Goal: Information Seeking & Learning: Check status

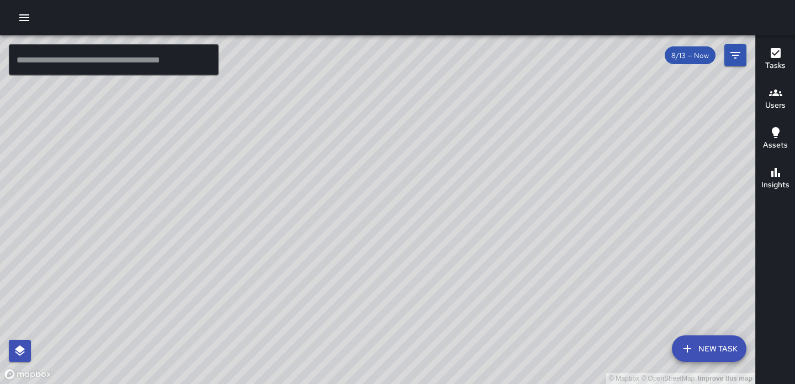
click at [29, 20] on icon "button" at bounding box center [24, 17] width 13 height 13
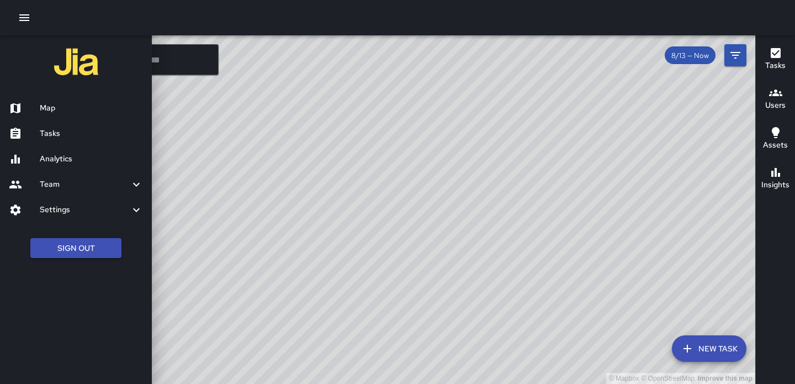
click at [69, 161] on h6 "Analytics" at bounding box center [91, 159] width 103 height 12
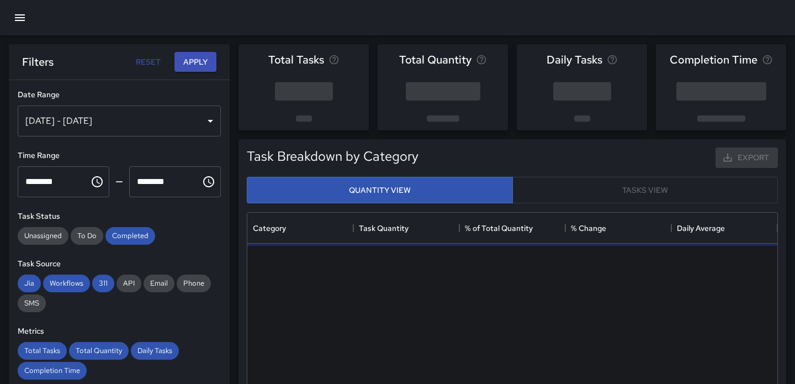
scroll to position [330, 530]
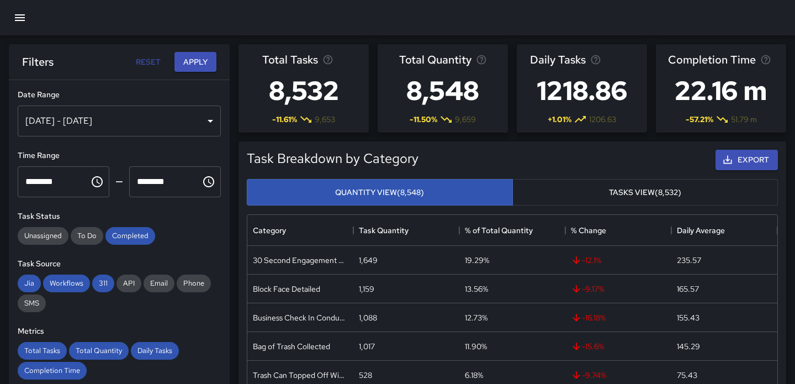
click at [84, 123] on div "[DATE] - [DATE]" at bounding box center [119, 120] width 203 height 31
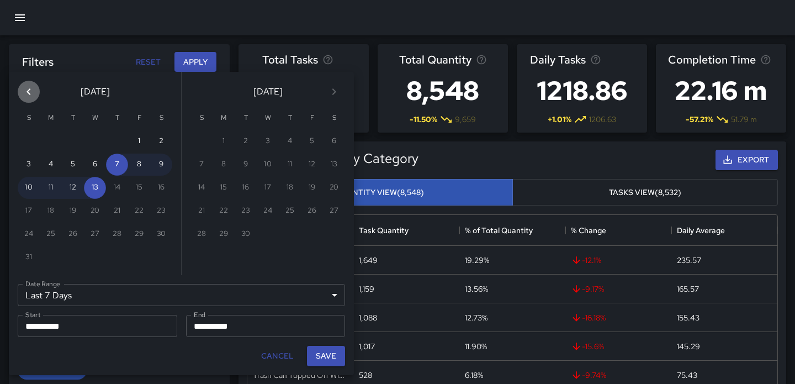
click at [33, 93] on icon "Previous month" at bounding box center [28, 91] width 13 height 13
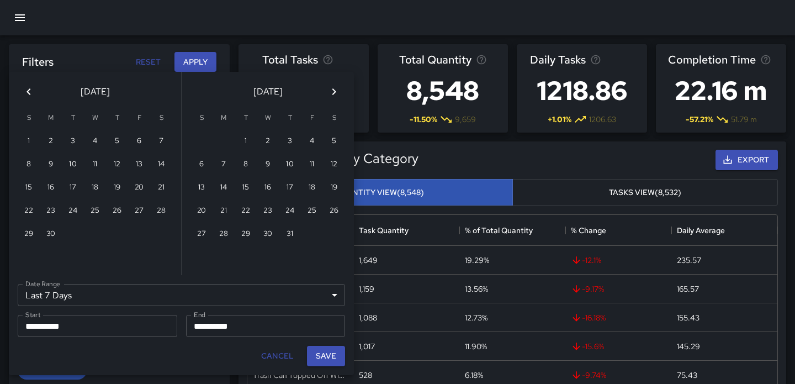
click at [33, 93] on icon "Previous month" at bounding box center [28, 91] width 13 height 13
click at [34, 86] on icon "Previous month" at bounding box center [28, 91] width 13 height 13
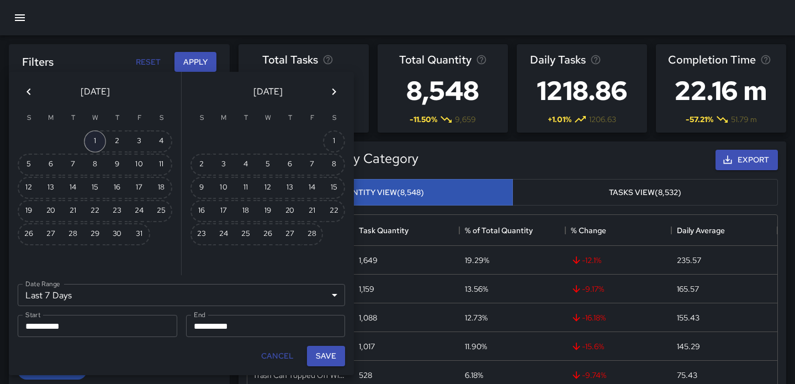
click at [93, 137] on button "1" at bounding box center [95, 141] width 22 height 22
type input "******"
type input "**********"
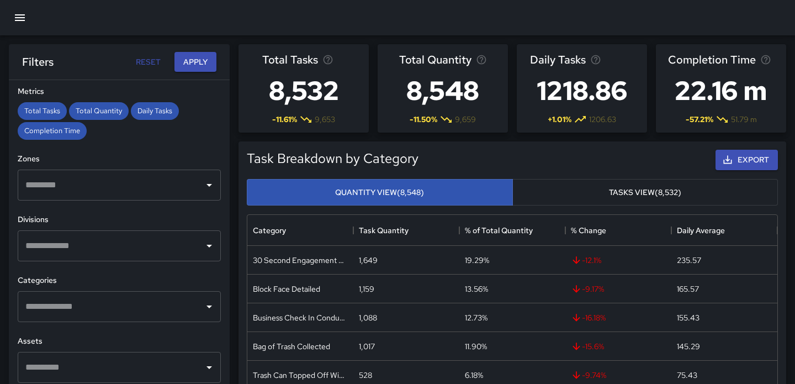
scroll to position [309, 0]
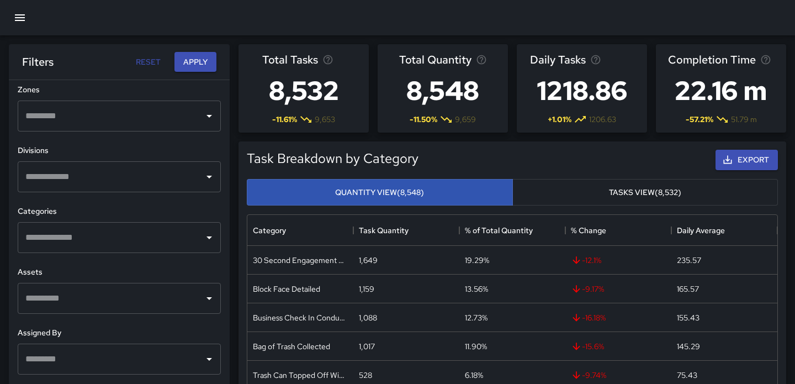
click at [162, 238] on input "text" at bounding box center [111, 237] width 177 height 21
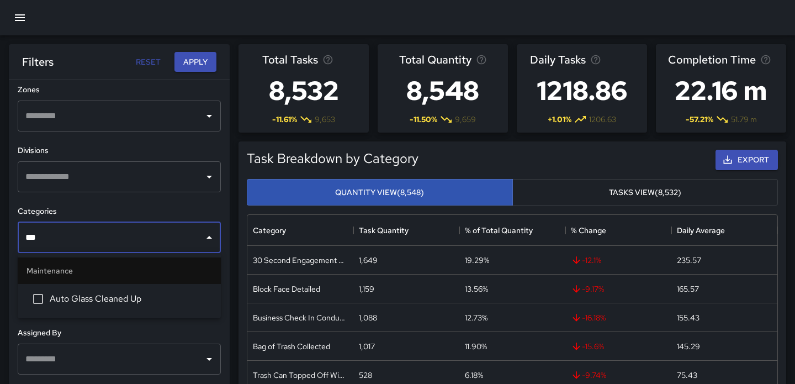
type input "****"
click at [71, 300] on span "Auto Glass Cleaned Up" at bounding box center [131, 298] width 162 height 13
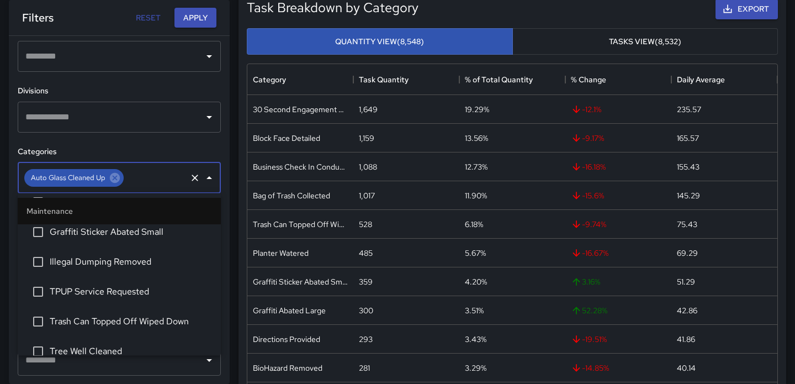
scroll to position [1619, 0]
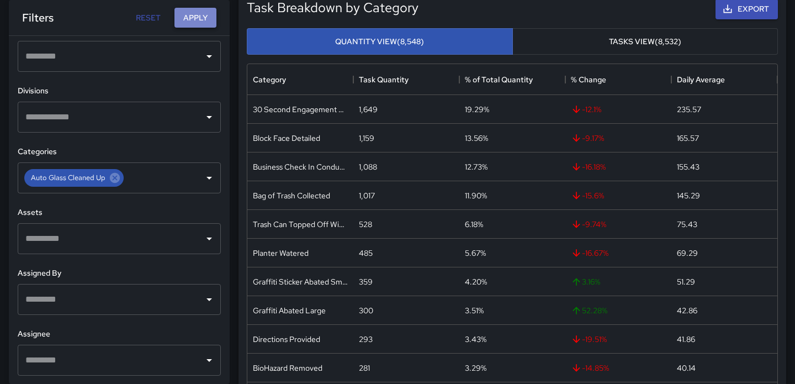
click at [197, 17] on button "Apply" at bounding box center [195, 18] width 42 height 20
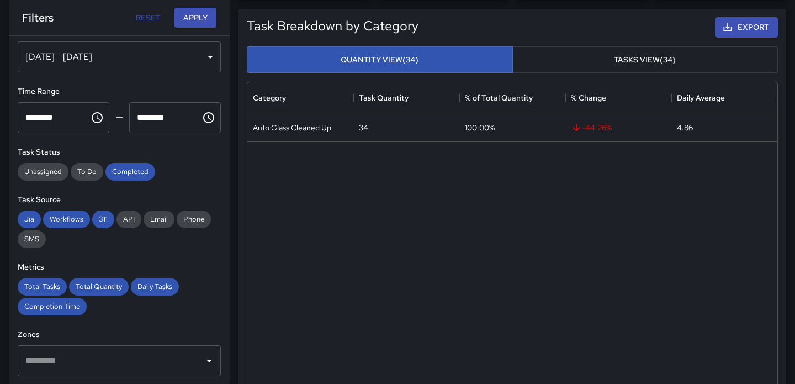
scroll to position [0, 0]
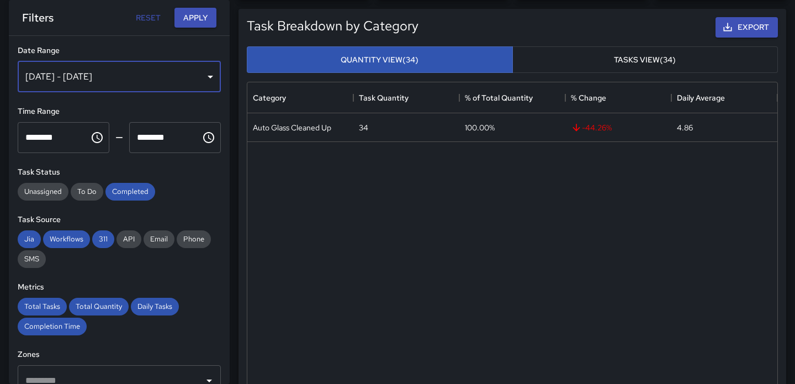
click at [151, 79] on div "[DATE] - [DATE]" at bounding box center [119, 76] width 203 height 31
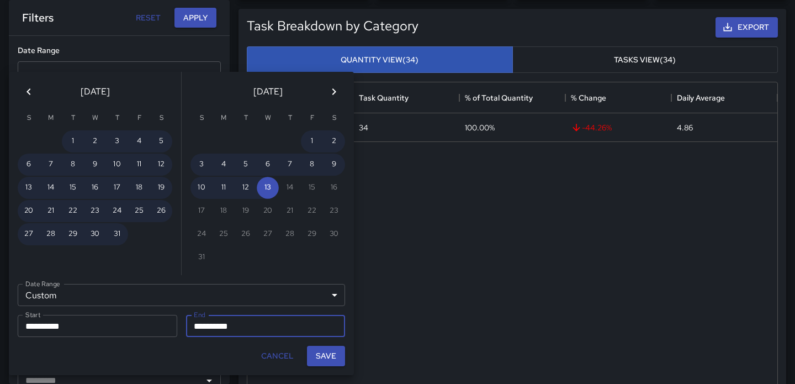
click at [58, 326] on input "**********" at bounding box center [94, 326] width 152 height 22
click at [211, 321] on input "**********" at bounding box center [262, 326] width 152 height 22
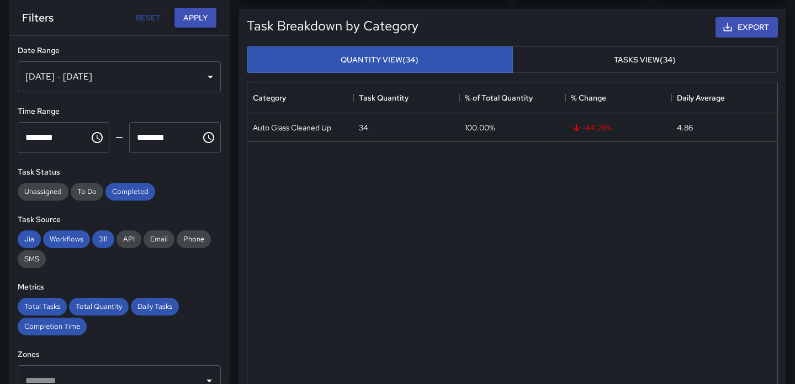
click at [199, 17] on button "Apply" at bounding box center [195, 18] width 42 height 20
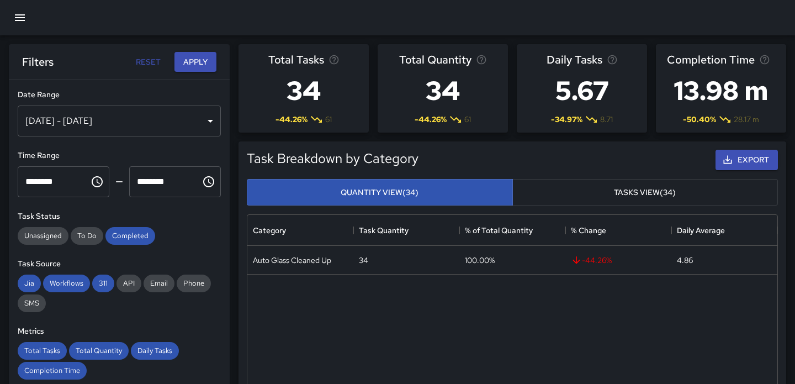
click at [141, 119] on div "[DATE] - [DATE]" at bounding box center [119, 120] width 203 height 31
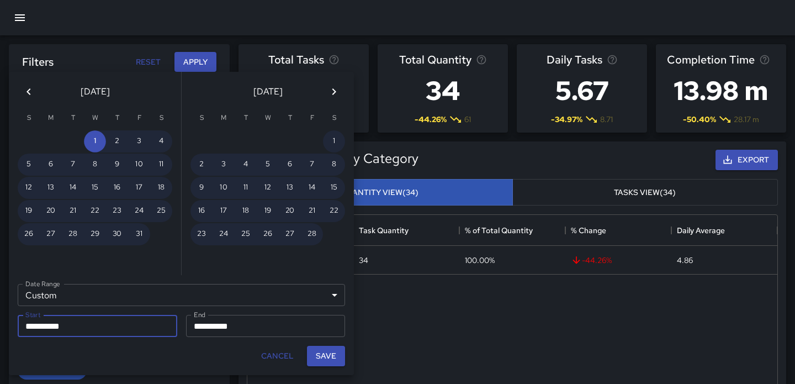
click at [98, 321] on input "**********" at bounding box center [94, 326] width 152 height 22
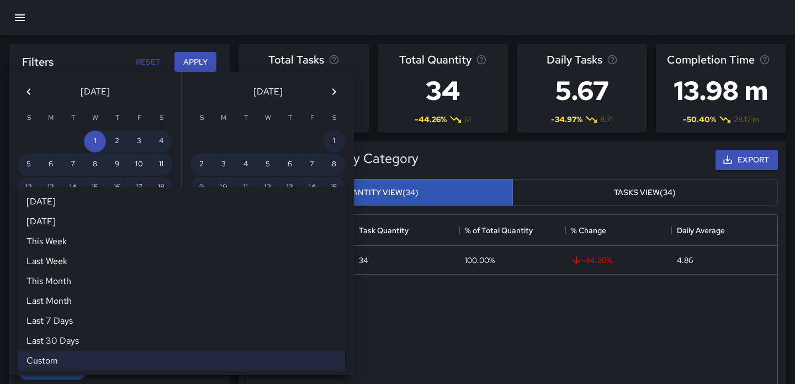
click at [92, 301] on div "Custom ****** [DATE] [DATE] This Week Last Week This Month Last Month Last 7 Da…" at bounding box center [181, 295] width 327 height 22
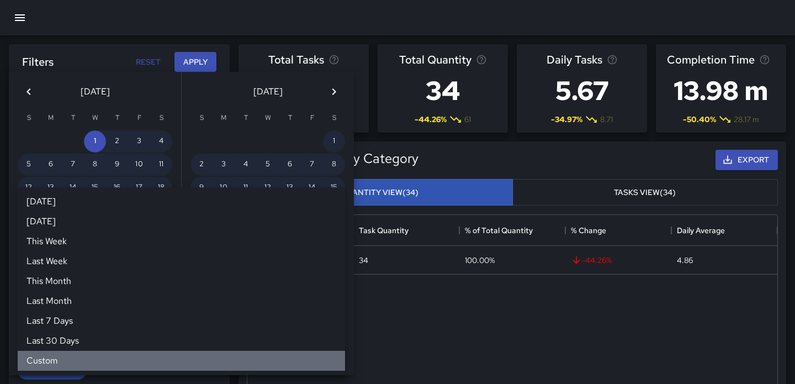
click at [51, 359] on li "Custom" at bounding box center [181, 361] width 327 height 20
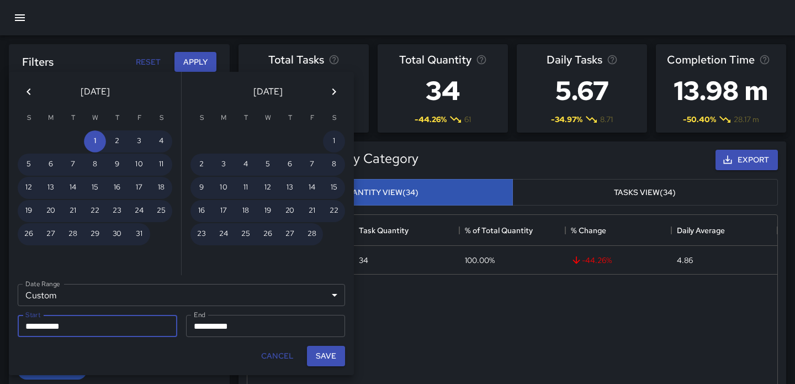
click at [74, 327] on input "**********" at bounding box center [94, 326] width 152 height 22
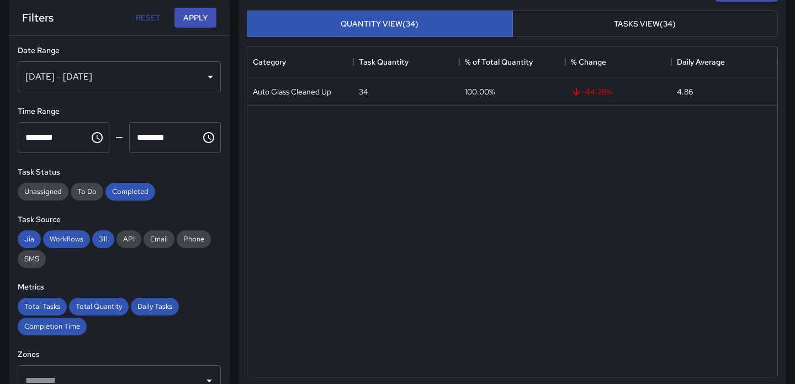
scroll to position [165, 0]
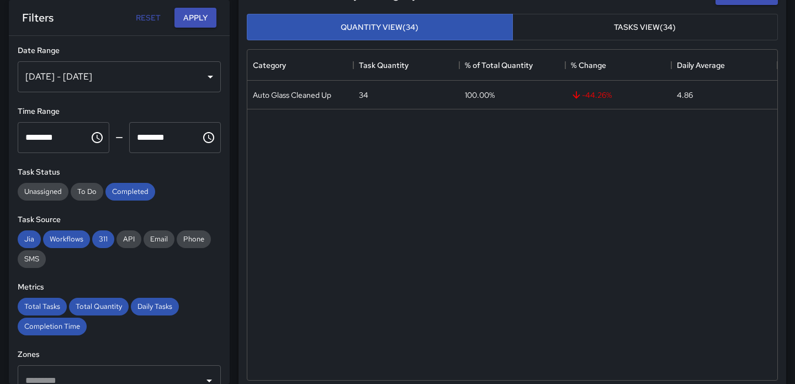
click at [195, 8] on div "Reset Apply" at bounding box center [173, 18] width 86 height 20
click at [195, 13] on button "Apply" at bounding box center [195, 18] width 42 height 20
click at [195, 18] on button "Apply" at bounding box center [195, 18] width 42 height 20
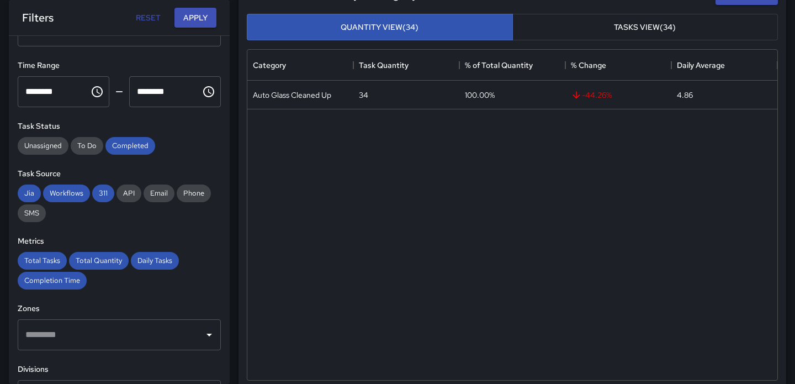
scroll to position [0, 0]
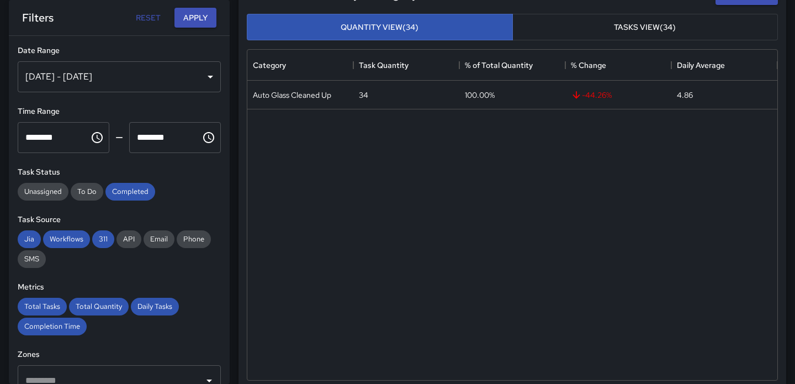
click at [176, 66] on div "[DATE] - [DATE]" at bounding box center [119, 76] width 203 height 31
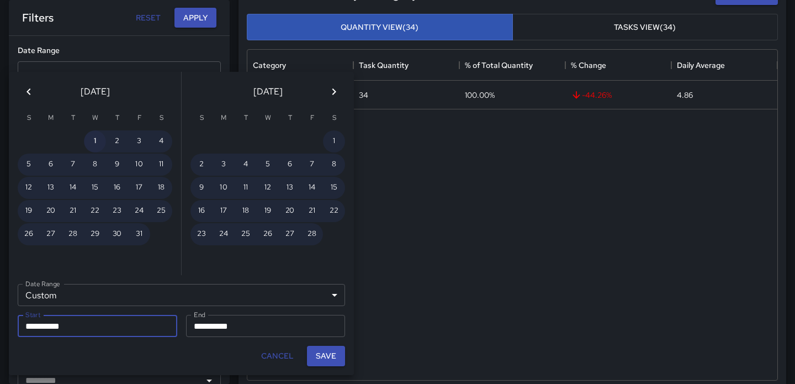
click at [96, 141] on button "1" at bounding box center [95, 141] width 22 height 22
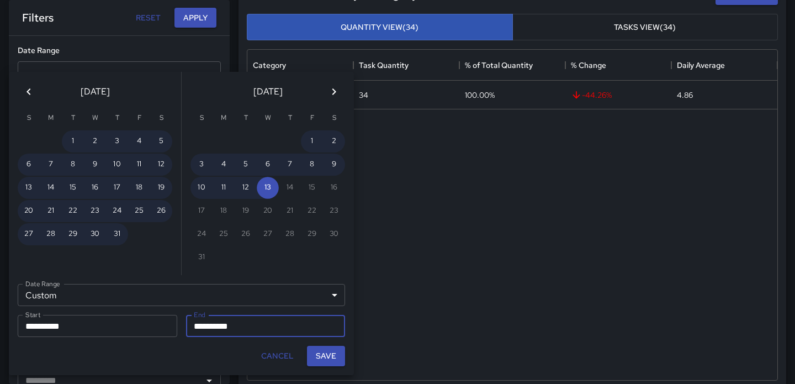
click at [27, 92] on icon "Previous month" at bounding box center [28, 91] width 4 height 7
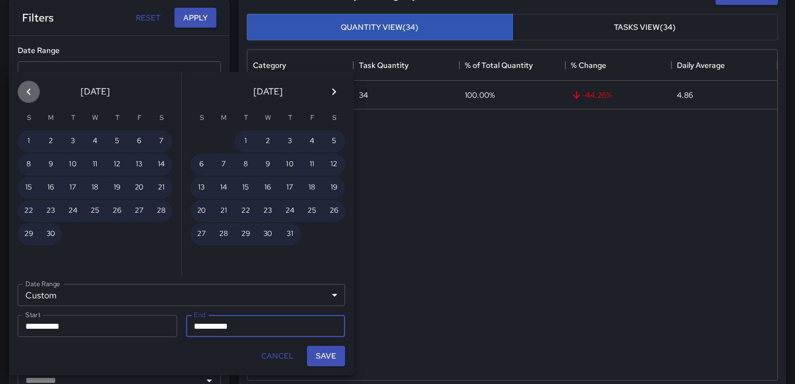
click at [27, 92] on icon "Previous month" at bounding box center [28, 91] width 4 height 7
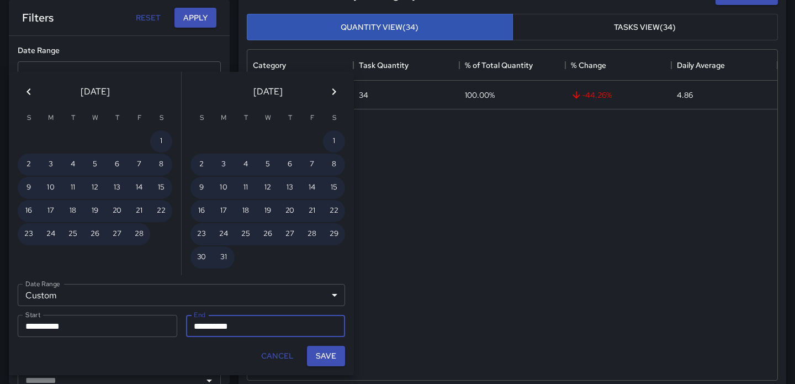
click at [27, 92] on icon "Previous month" at bounding box center [28, 91] width 4 height 7
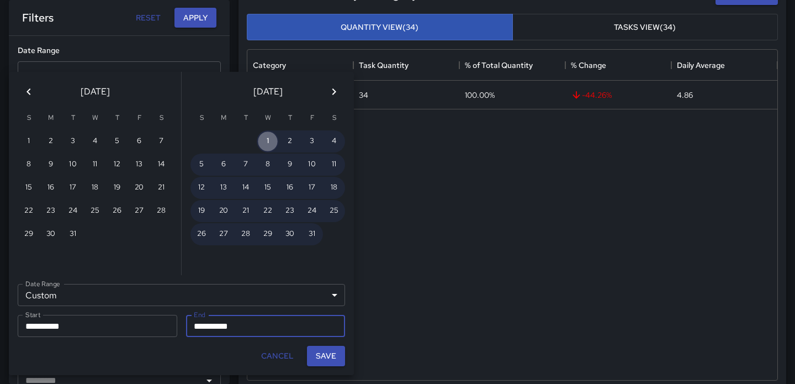
click at [268, 139] on button "1" at bounding box center [268, 141] width 22 height 22
type input "**********"
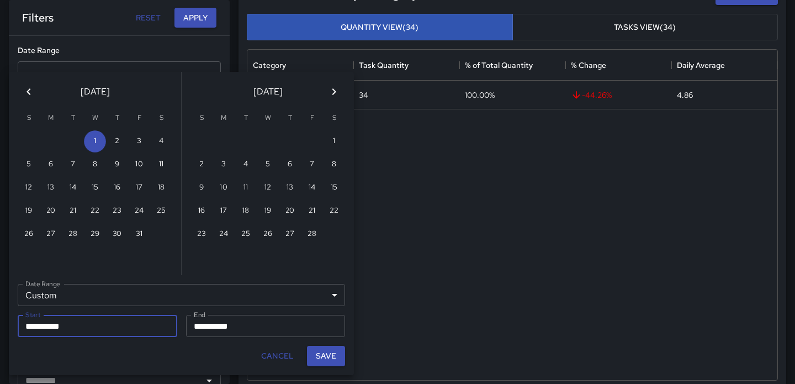
click at [333, 91] on icon "Next month" at bounding box center [334, 91] width 4 height 7
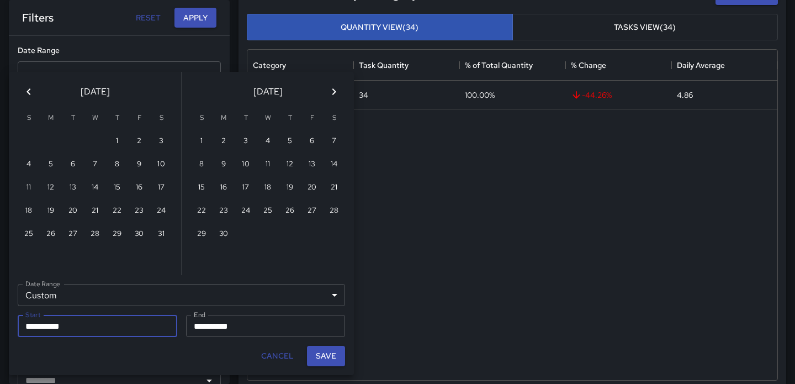
scroll to position [0, 0]
click at [333, 91] on icon "Next month" at bounding box center [334, 91] width 4 height 7
click at [271, 183] on button "13" at bounding box center [268, 188] width 22 height 22
type input "**********"
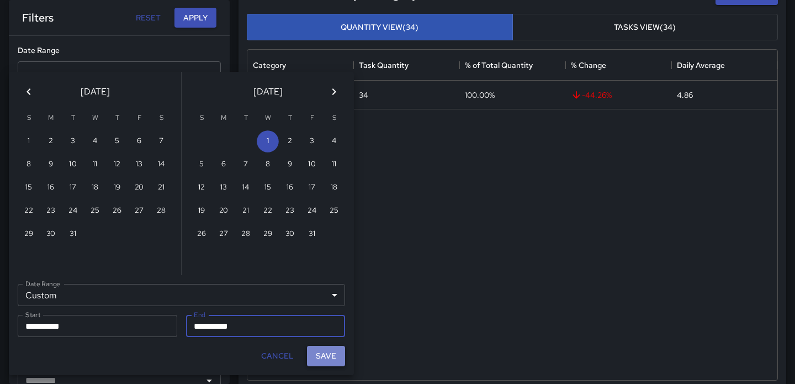
click at [321, 346] on button "Save" at bounding box center [326, 356] width 38 height 20
type input "**********"
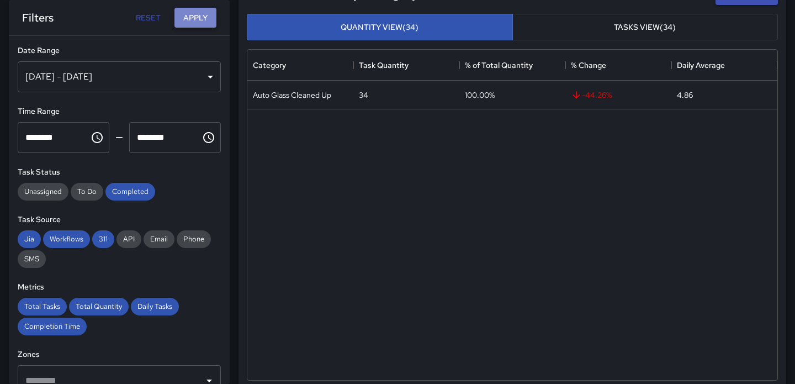
click at [199, 17] on button "Apply" at bounding box center [195, 18] width 42 height 20
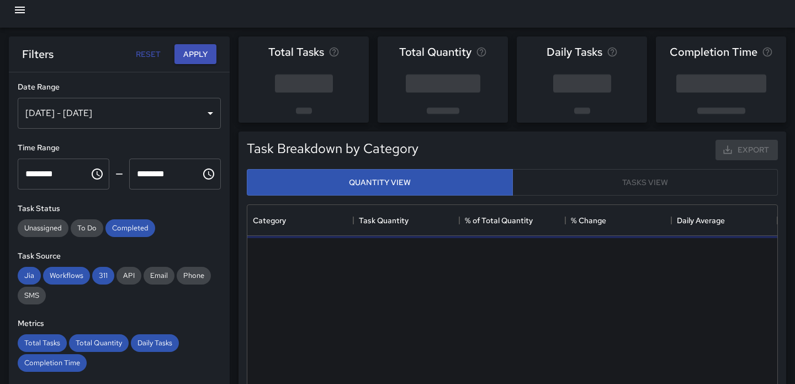
scroll to position [8, 0]
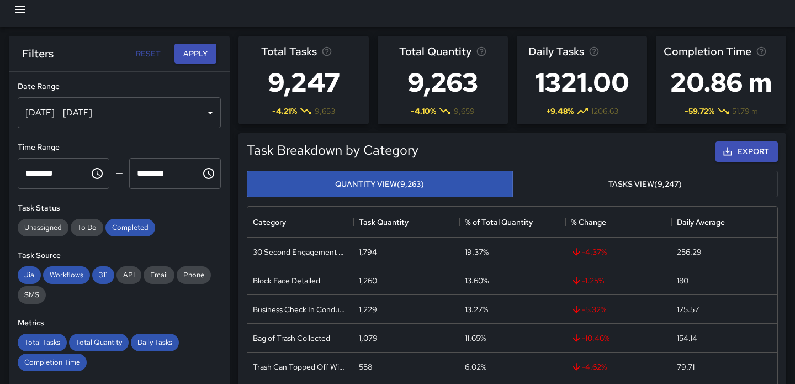
click at [163, 117] on div "[DATE] - [DATE]" at bounding box center [119, 112] width 203 height 31
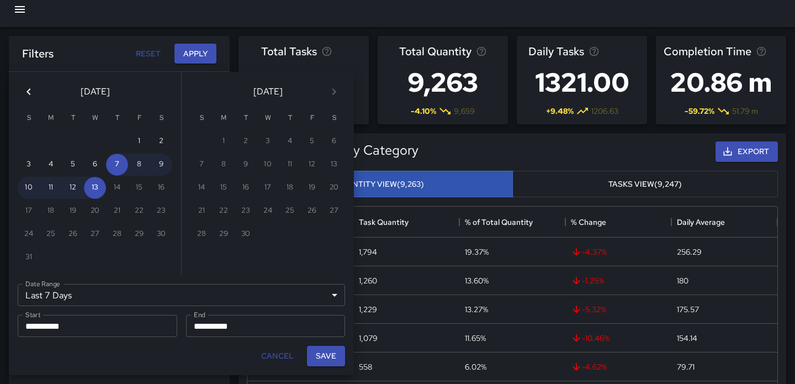
click at [25, 92] on icon "Previous month" at bounding box center [28, 91] width 13 height 13
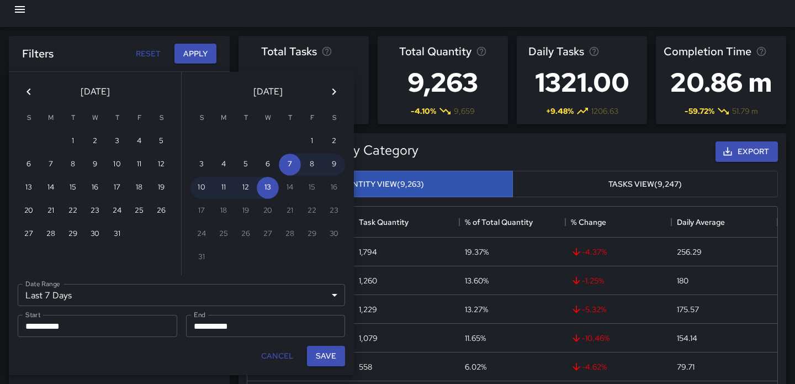
click at [25, 92] on icon "Previous month" at bounding box center [28, 91] width 13 height 13
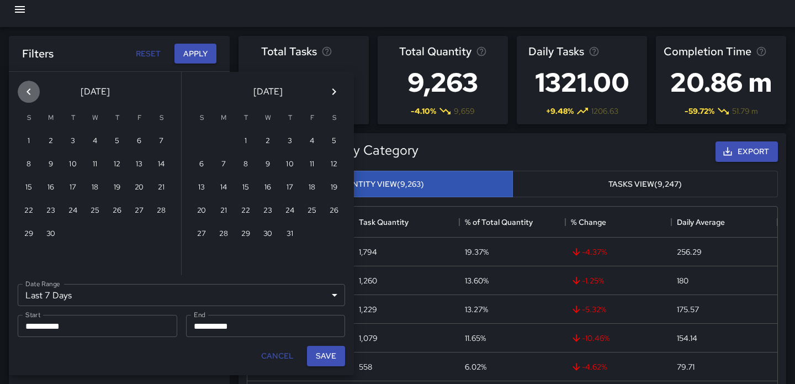
click at [25, 92] on icon "Previous month" at bounding box center [28, 91] width 13 height 13
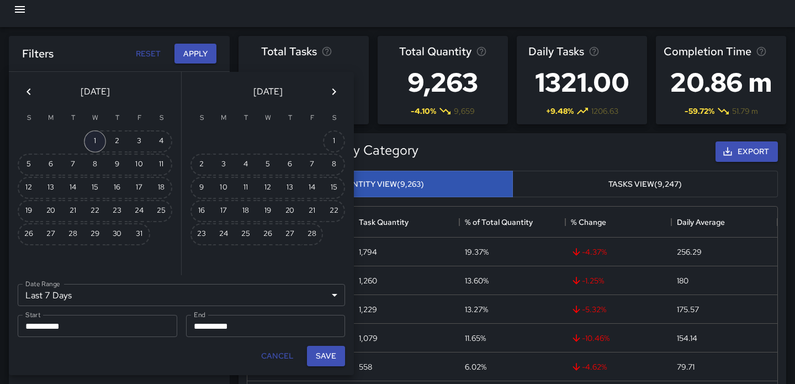
click at [93, 141] on button "1" at bounding box center [95, 141] width 22 height 22
type input "******"
type input "**********"
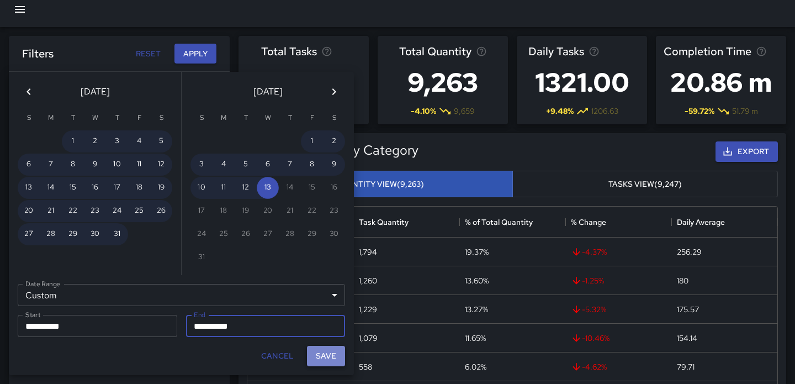
click at [324, 349] on button "Save" at bounding box center [326, 356] width 38 height 20
type input "**********"
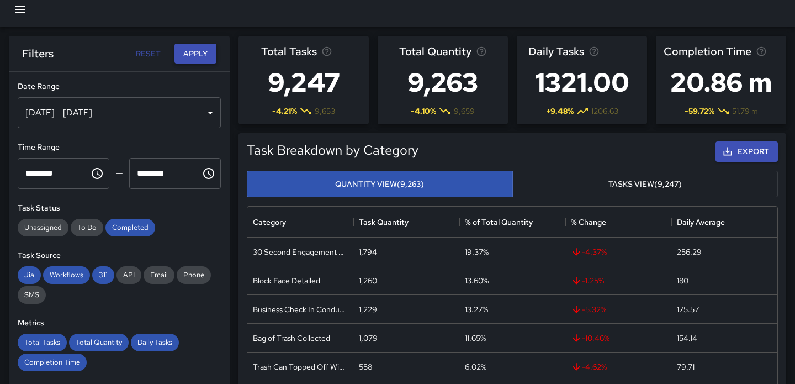
click at [193, 56] on button "Apply" at bounding box center [195, 54] width 42 height 20
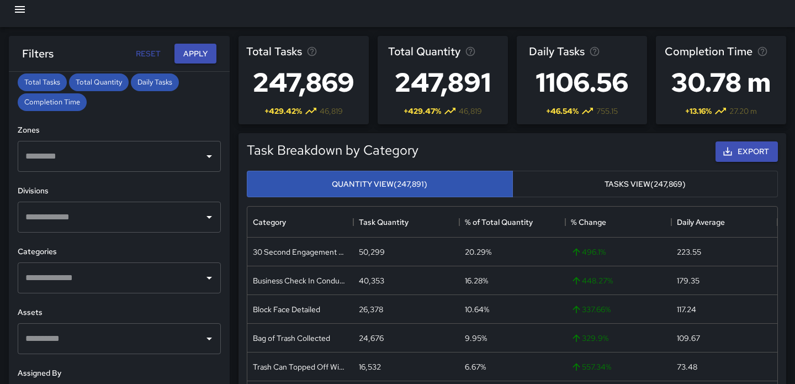
scroll to position [292, 0]
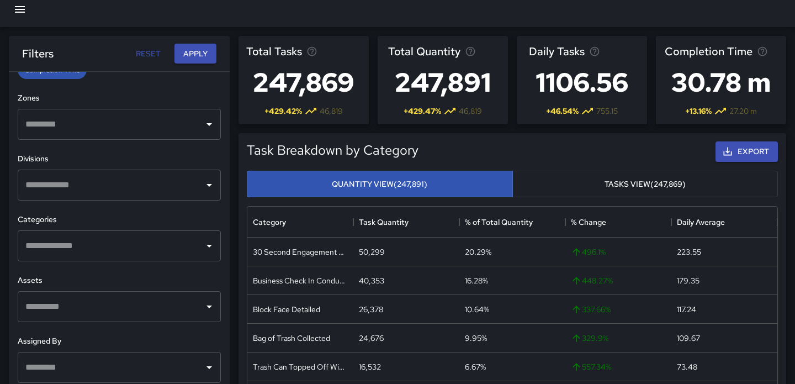
click at [103, 243] on input "text" at bounding box center [111, 245] width 177 height 21
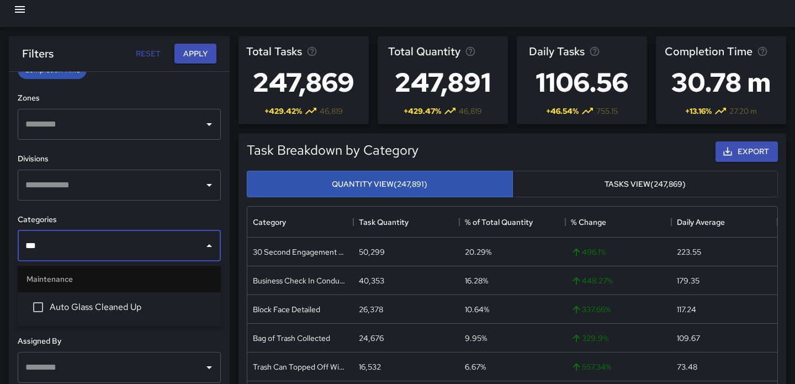
type input "****"
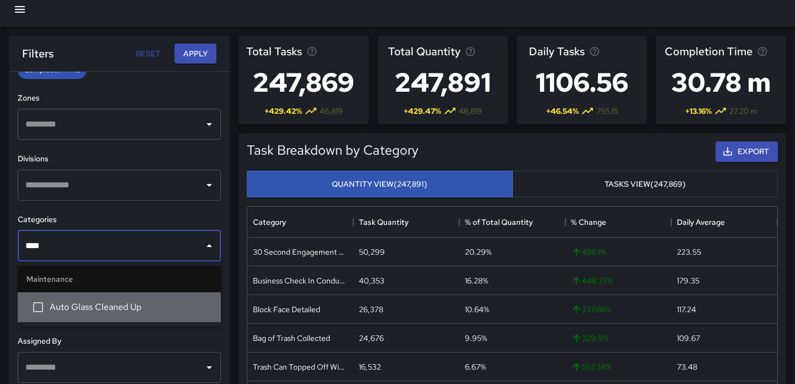
click at [61, 306] on span "Auto Glass Cleaned Up" at bounding box center [131, 306] width 162 height 13
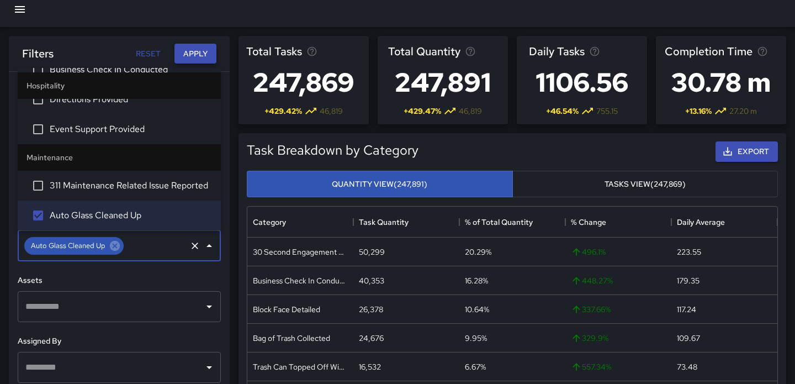
click at [197, 54] on button "Apply" at bounding box center [195, 54] width 42 height 20
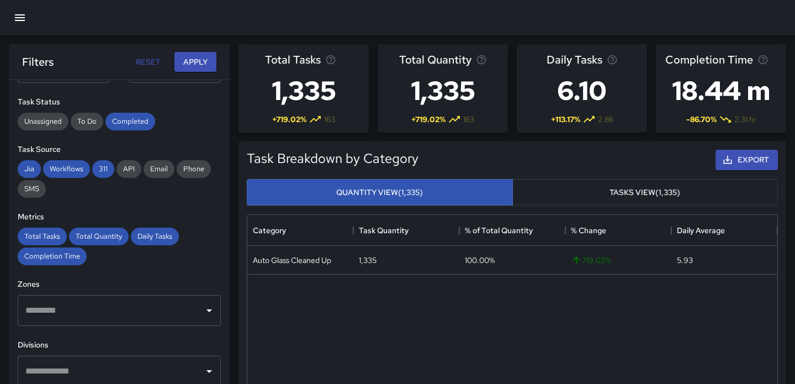
scroll to position [0, 0]
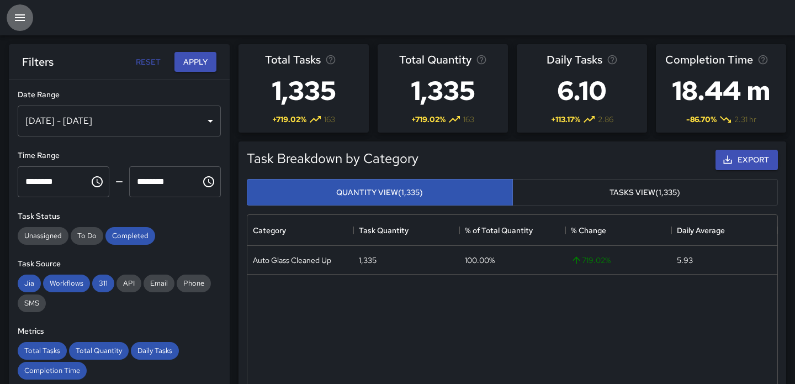
click at [15, 22] on icon "button" at bounding box center [19, 17] width 13 height 13
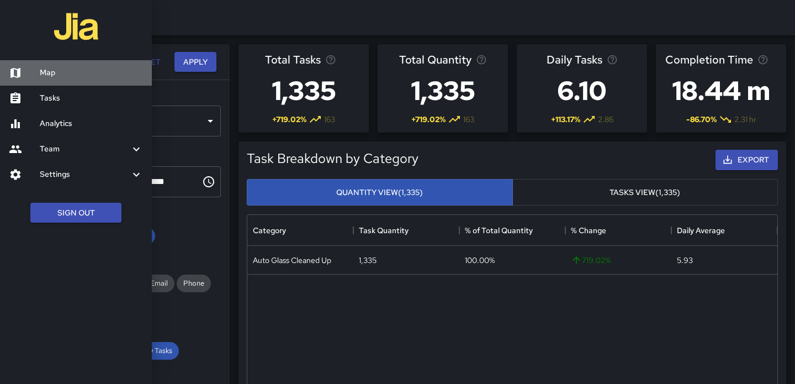
click at [58, 69] on h6 "Map" at bounding box center [91, 73] width 103 height 12
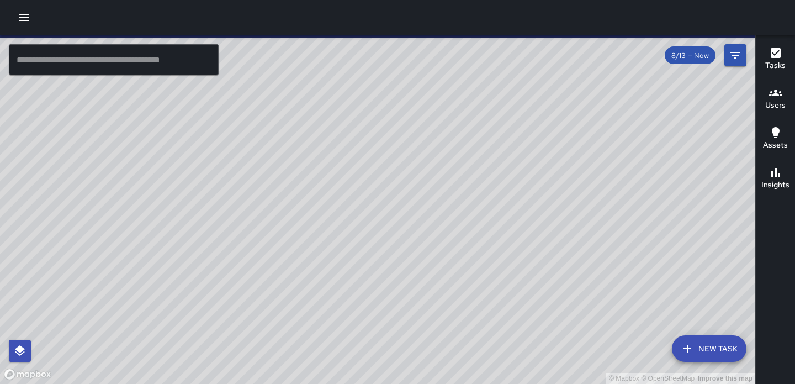
drag, startPoint x: 449, startPoint y: 240, endPoint x: 187, endPoint y: 294, distance: 268.4
click at [187, 294] on div "© Mapbox © OpenStreetMap Improve this map" at bounding box center [377, 209] width 755 height 348
drag, startPoint x: 235, startPoint y: 272, endPoint x: 235, endPoint y: 279, distance: 7.2
click at [235, 279] on div "© Mapbox © OpenStreetMap Improve this map" at bounding box center [377, 209] width 755 height 348
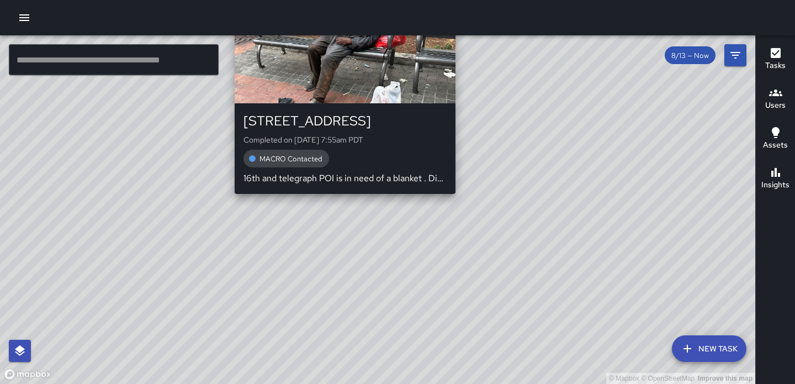
click at [338, 196] on div "DC Dispatch Center 1611 Telegraph Avenue Completed on 8/13/2025, 7:55am PDT MAC…" at bounding box center [345, 90] width 230 height 216
click at [339, 200] on div "© Mapbox © OpenStreetMap Improve this map DC Dispatch Center 1611 Telegraph Ave…" at bounding box center [377, 209] width 755 height 348
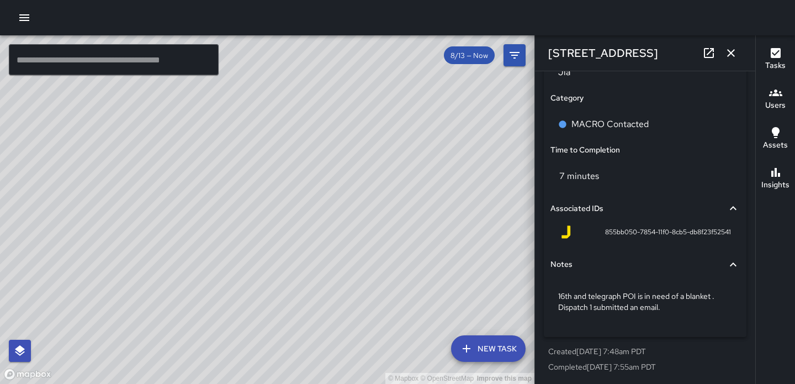
scroll to position [818, 0]
click at [278, 242] on div "S6 Sierra 6 1615 Broadway Completed on 8/13/2025, 8:07am PDT 30 Second Engageme…" at bounding box center [283, 299] width 230 height 114
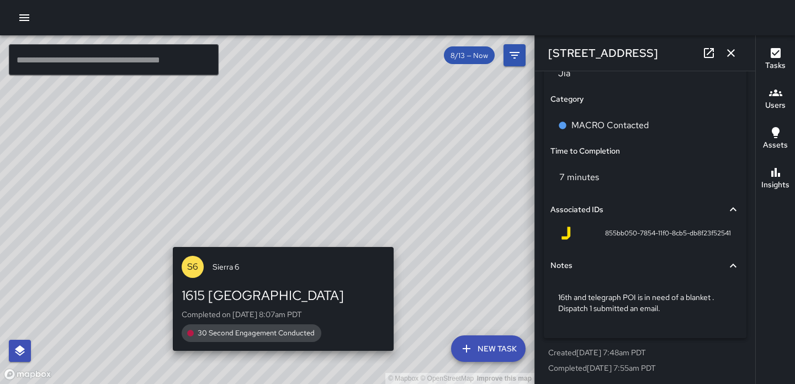
scroll to position [757, 0]
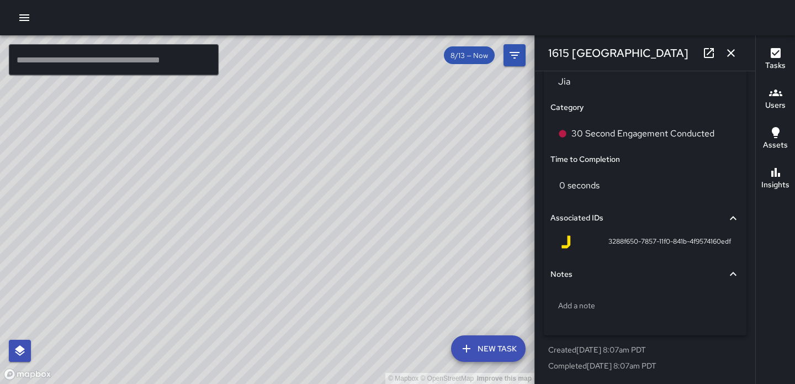
click at [730, 50] on icon "button" at bounding box center [730, 52] width 13 height 13
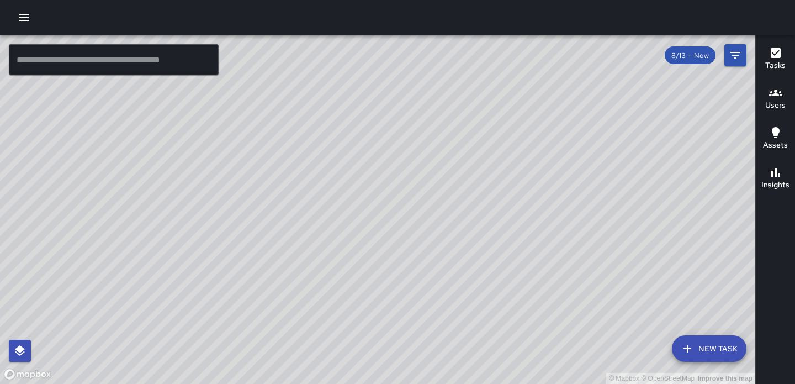
click at [779, 57] on icon "button" at bounding box center [776, 53] width 10 height 10
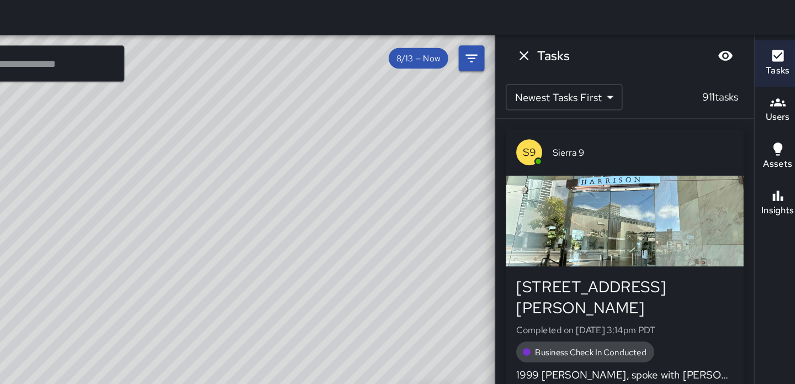
click at [478, 54] on span "8/13 — Now" at bounding box center [469, 55] width 51 height 9
click at [511, 55] on icon "Filters" at bounding box center [514, 55] width 13 height 13
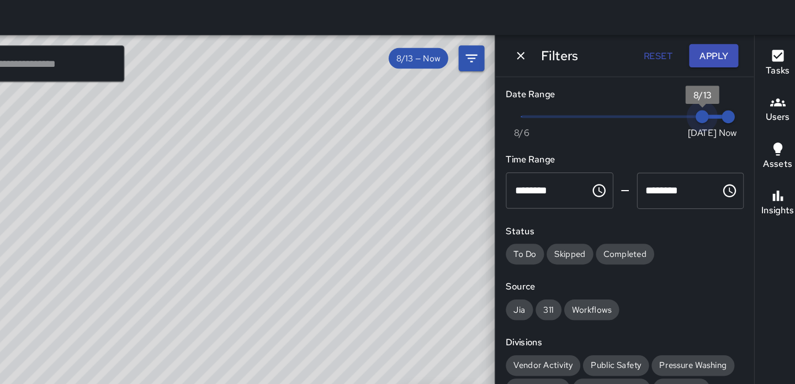
type input "*"
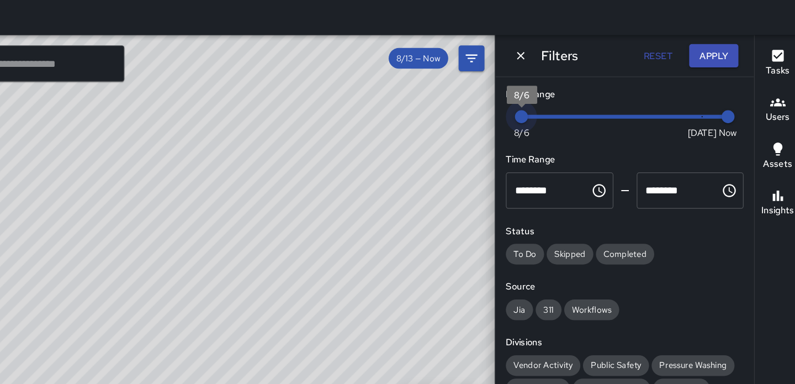
drag, startPoint x: 712, startPoint y: 103, endPoint x: 532, endPoint y: 103, distance: 180.0
click at [532, 103] on div "© Mapbox © OpenStreetMap Improve this map ​ New Task 8/13 — Now Map Layers Task…" at bounding box center [397, 209] width 795 height 348
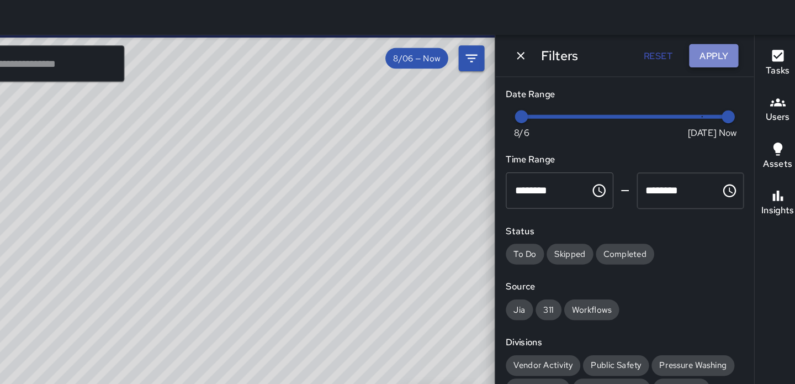
click at [727, 54] on button "Apply" at bounding box center [721, 53] width 42 height 20
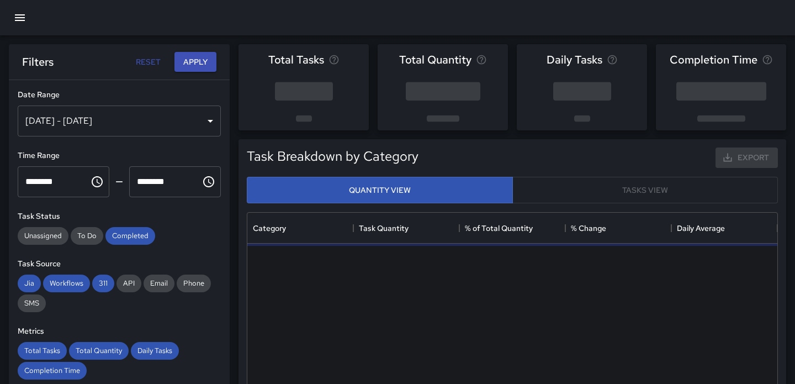
scroll to position [330, 530]
